Goal: Subscribe to service/newsletter

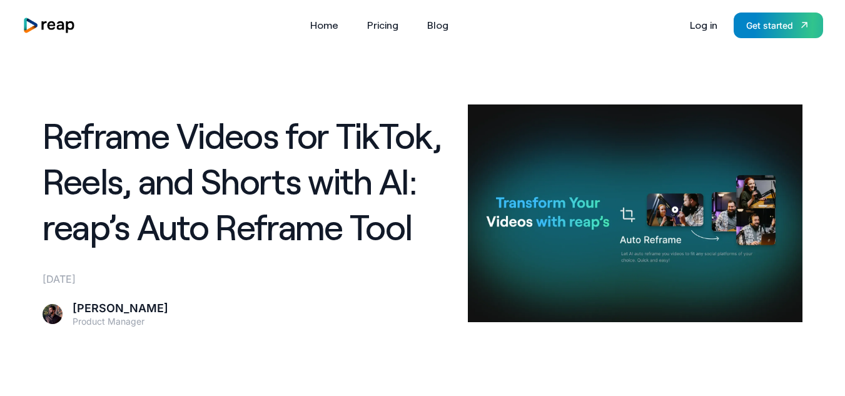
click at [763, 38] on div "Tools Link Five Link Six Link Seven Business Link Five Link Six Link Seven Home…" at bounding box center [423, 25] width 841 height 50
click at [760, 34] on link "Get started" at bounding box center [778, 26] width 89 height 26
